Goal: Information Seeking & Learning: Learn about a topic

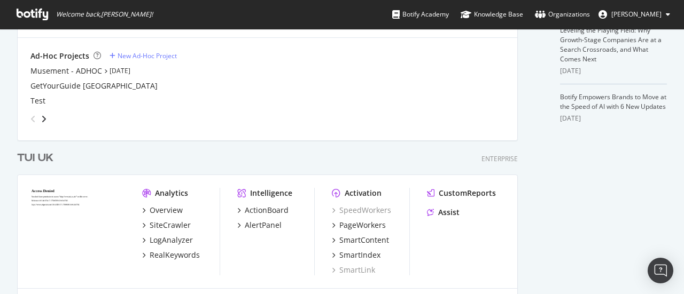
scroll to position [3272, 501]
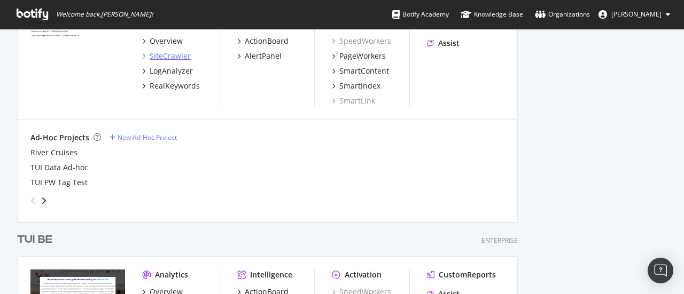
click at [187, 60] on div "SiteCrawler" at bounding box center [170, 56] width 41 height 11
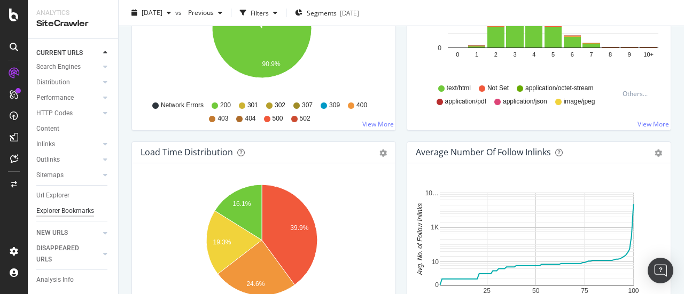
scroll to position [75, 0]
click at [62, 190] on div "Url Explorer" at bounding box center [52, 195] width 33 height 11
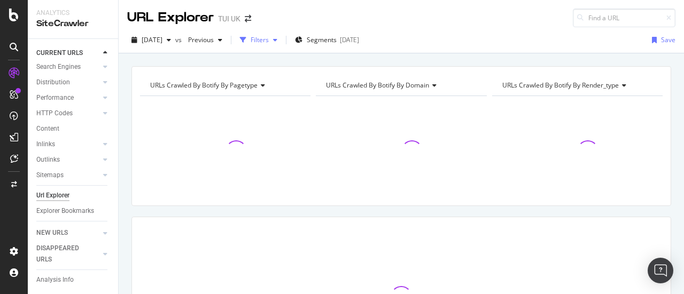
click at [269, 39] on div "Filters" at bounding box center [260, 39] width 18 height 9
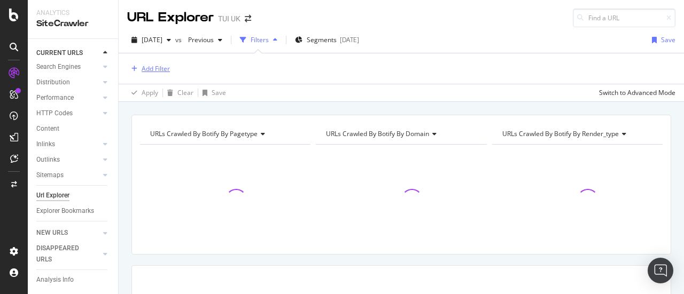
click at [146, 69] on div "Add Filter" at bounding box center [156, 68] width 28 height 9
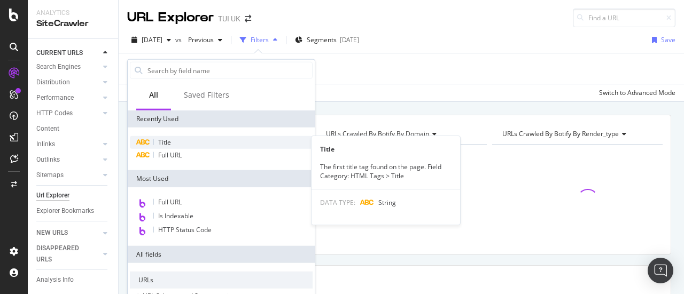
click at [172, 143] on div "Title" at bounding box center [221, 142] width 183 height 13
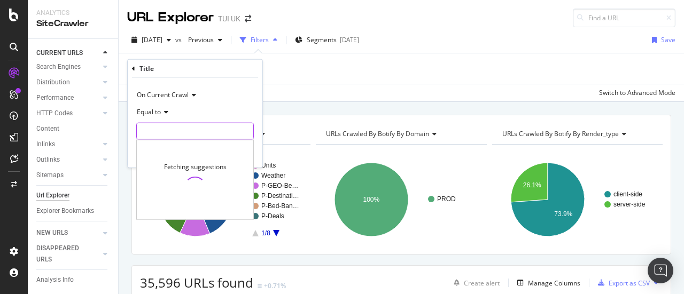
click at [204, 128] on input "text" at bounding box center [195, 131] width 116 height 17
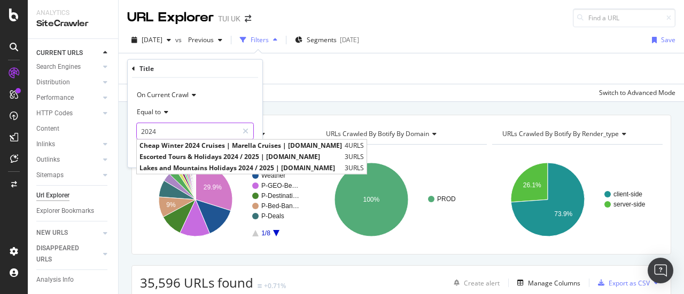
type input "2024"
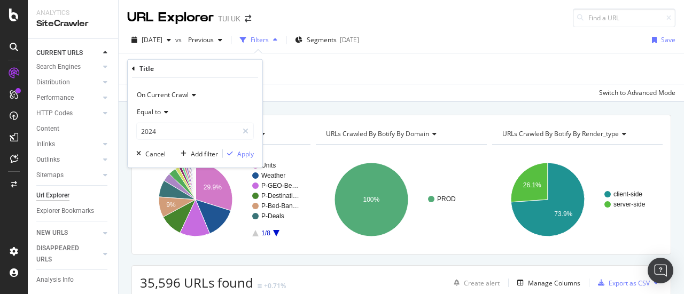
click at [173, 117] on div "Equal to" at bounding box center [195, 112] width 118 height 17
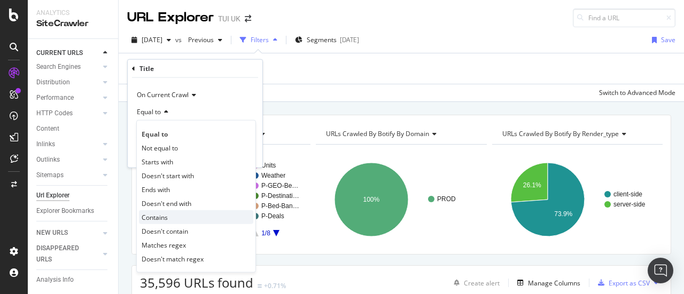
click at [169, 220] on div "Contains" at bounding box center [196, 218] width 114 height 14
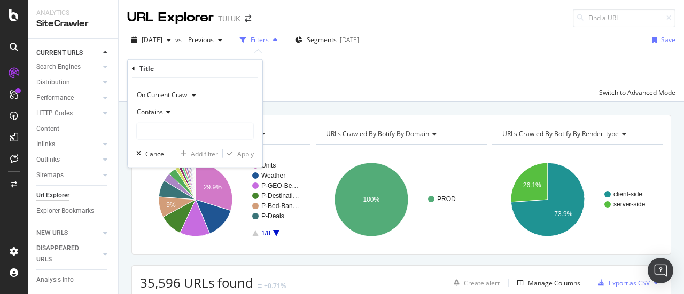
click at [216, 144] on div "On Current Crawl Contains Cancel Add filter Apply" at bounding box center [195, 123] width 135 height 90
click at [215, 142] on div "On Current Crawl Contains Cancel Add filter Apply" at bounding box center [195, 123] width 135 height 90
click at [208, 135] on input "text" at bounding box center [195, 131] width 116 height 17
type input "2024"
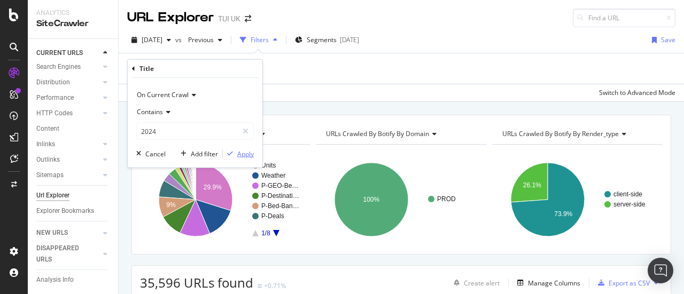
click at [239, 153] on div "Apply" at bounding box center [245, 153] width 17 height 9
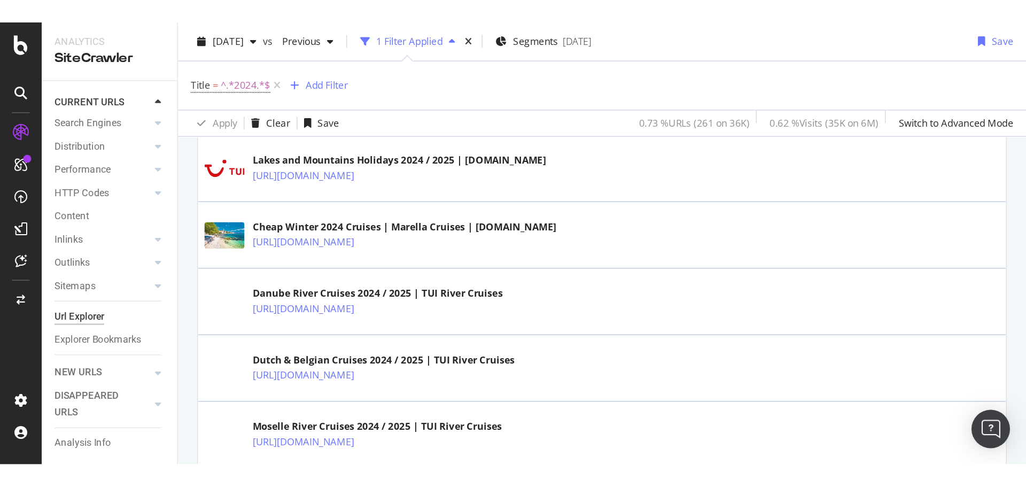
scroll to position [374, 0]
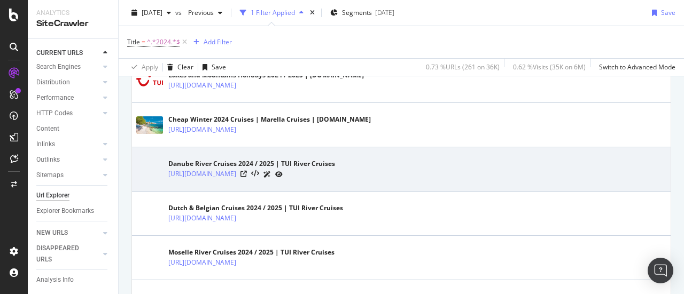
click at [283, 169] on div at bounding box center [261, 174] width 42 height 11
click at [247, 172] on icon at bounding box center [243, 174] width 6 height 6
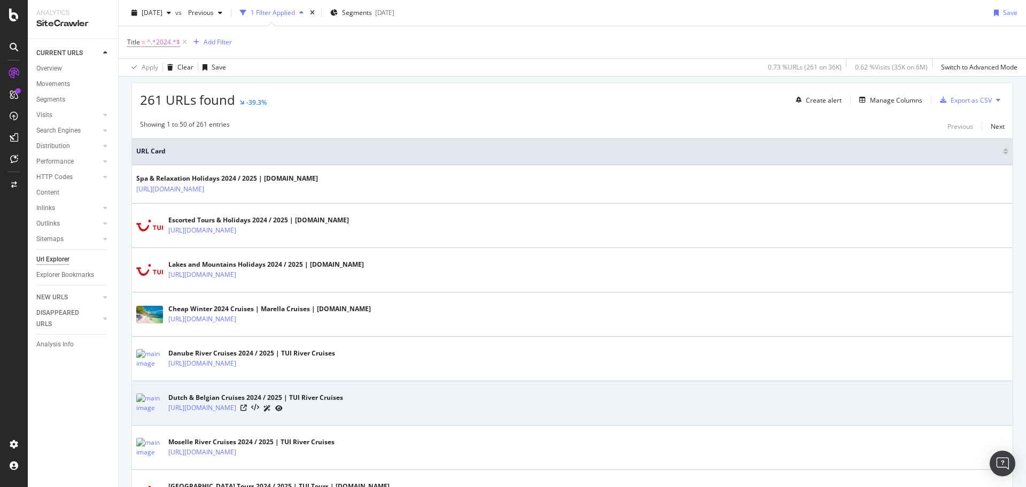
scroll to position [0, 0]
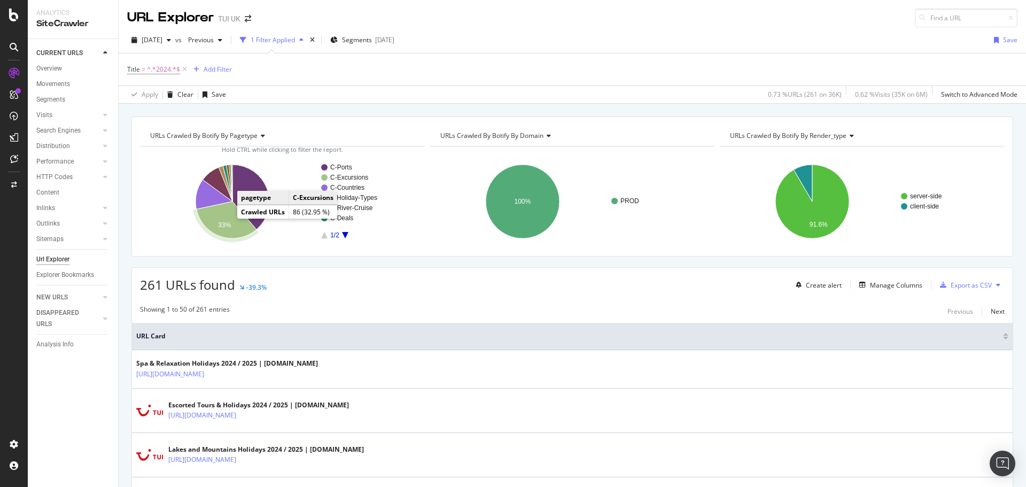
click at [222, 220] on icon "A chart." at bounding box center [227, 219] width 60 height 37
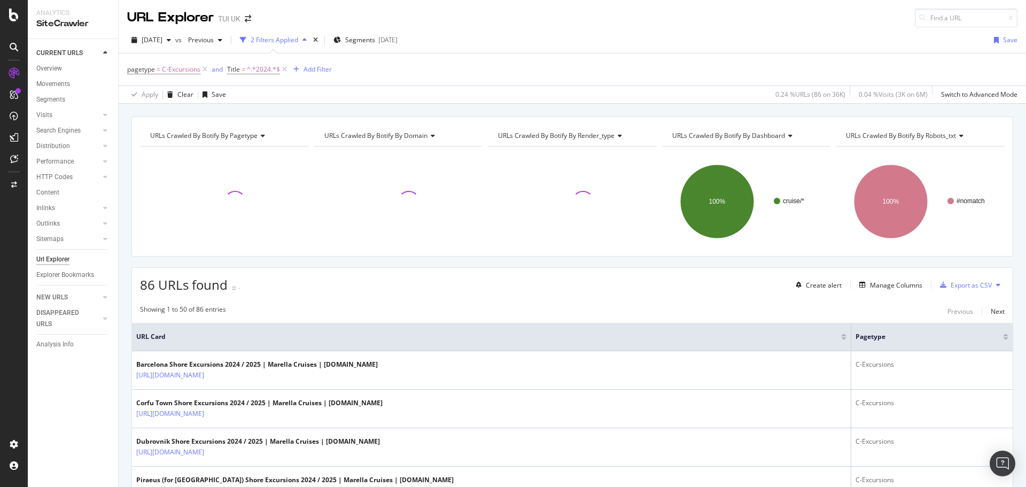
scroll to position [53, 0]
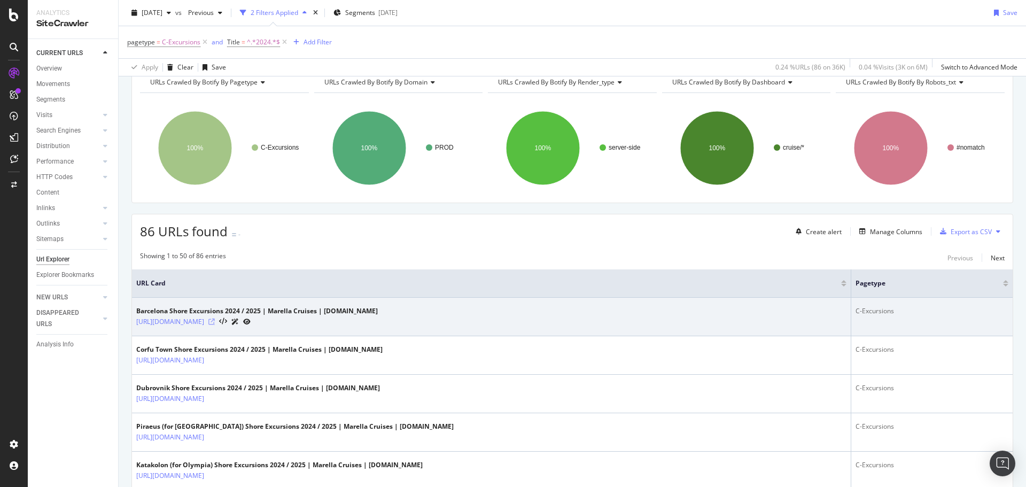
click at [215, 294] on icon at bounding box center [211, 321] width 6 height 6
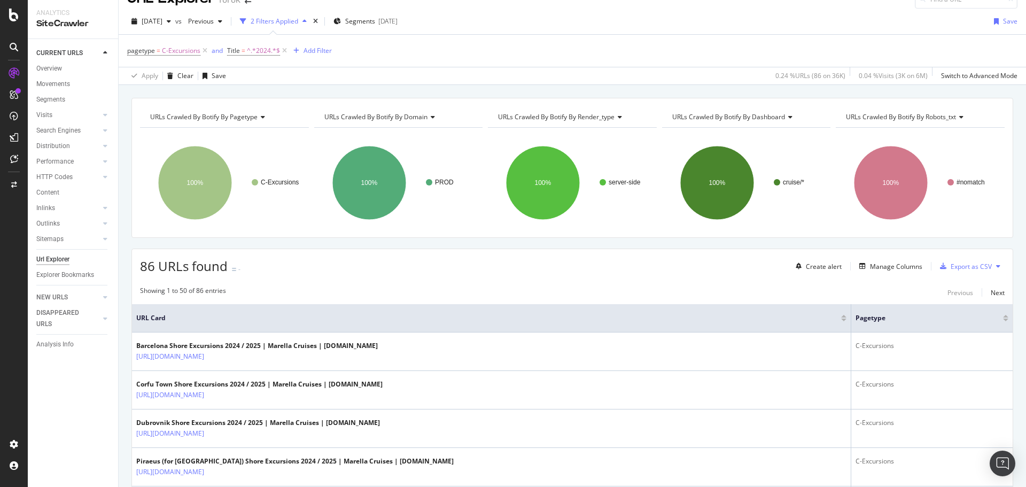
scroll to position [0, 0]
